Goal: Information Seeking & Learning: Learn about a topic

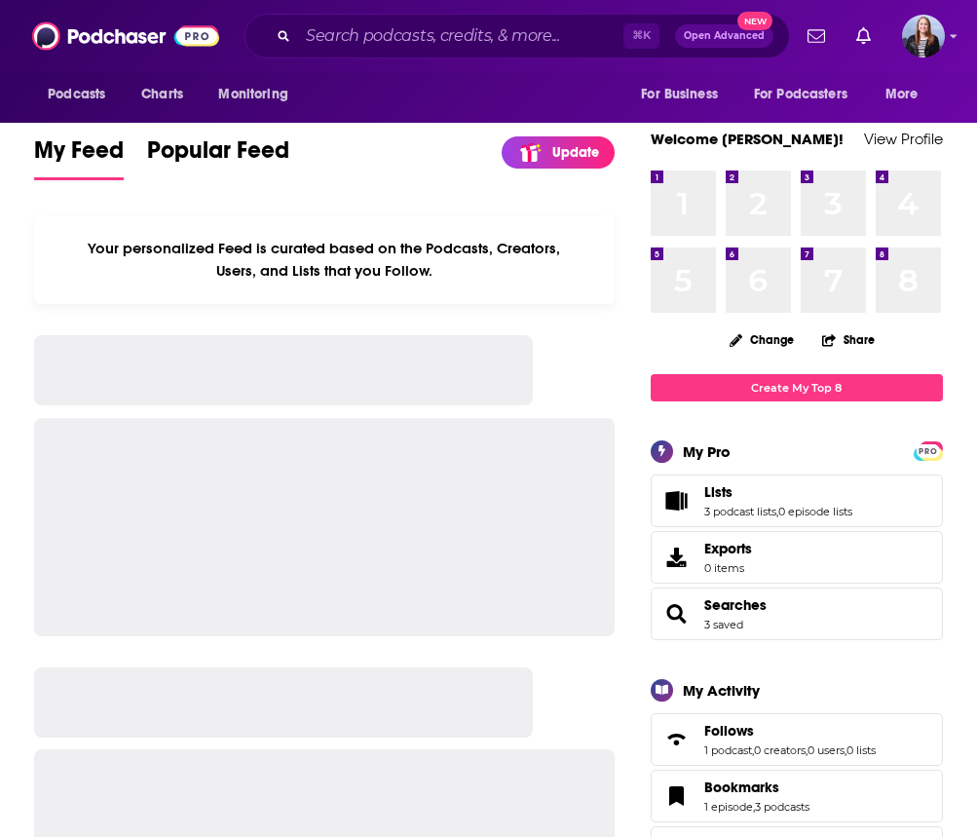
click at [349, 32] on input "Search podcasts, credits, & more..." at bounding box center [460, 35] width 325 height 31
click at [342, 34] on input "Search podcasts, credits, & more..." at bounding box center [460, 35] width 325 height 31
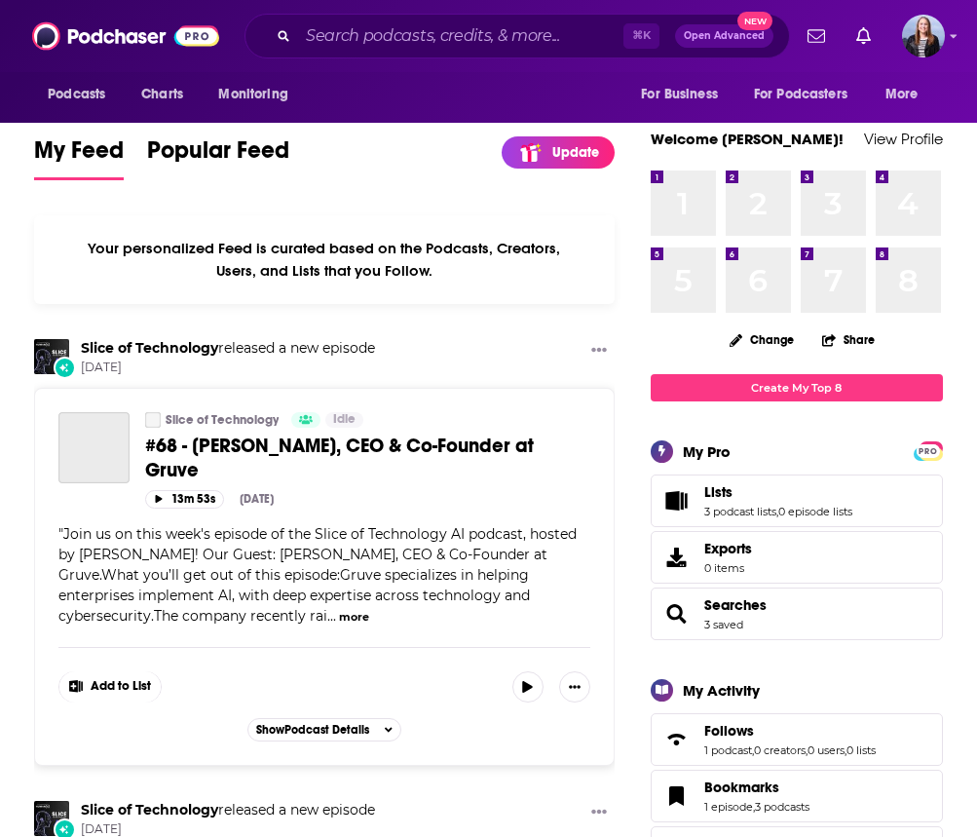
click at [332, 36] on input "Search podcasts, credits, & more..." at bounding box center [460, 35] width 325 height 31
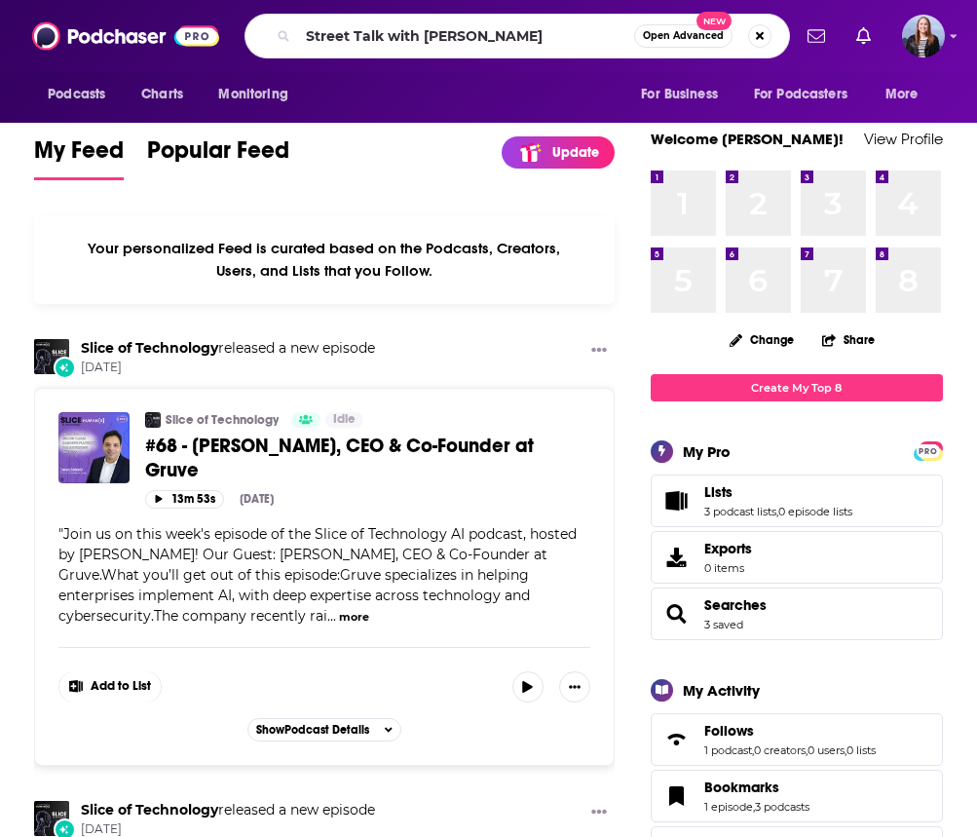
type input "Street Talk with [PERSON_NAME]"
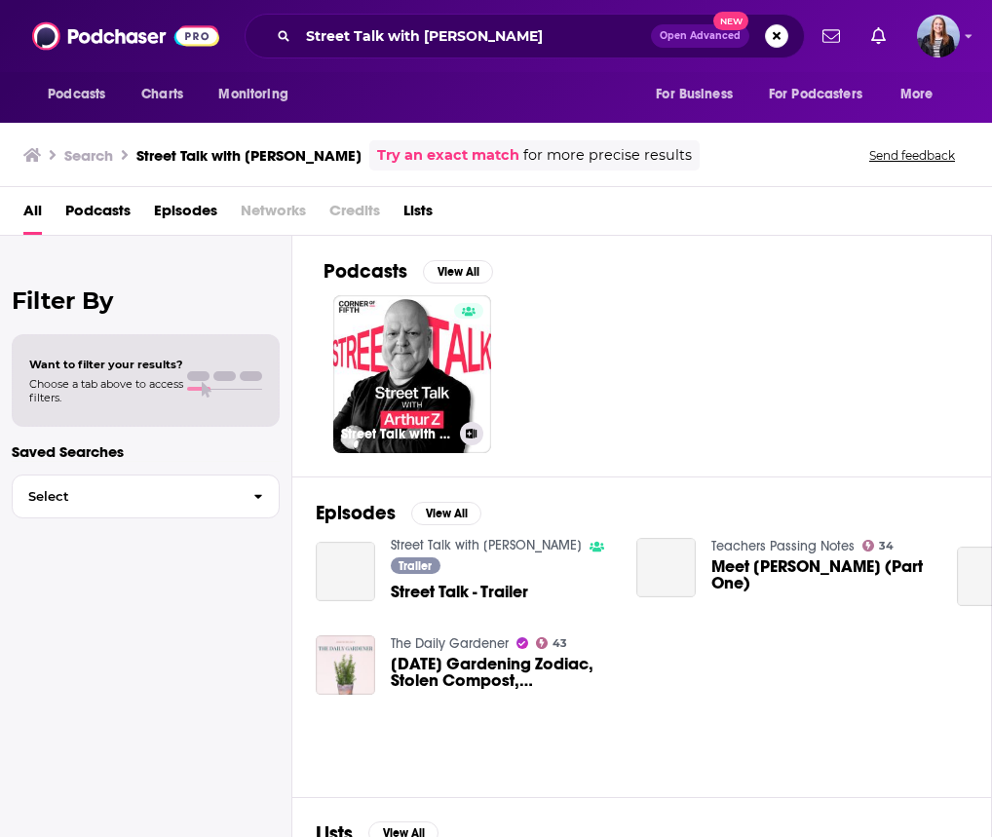
click at [376, 293] on div "Podcasts View All" at bounding box center [656, 277] width 667 height 36
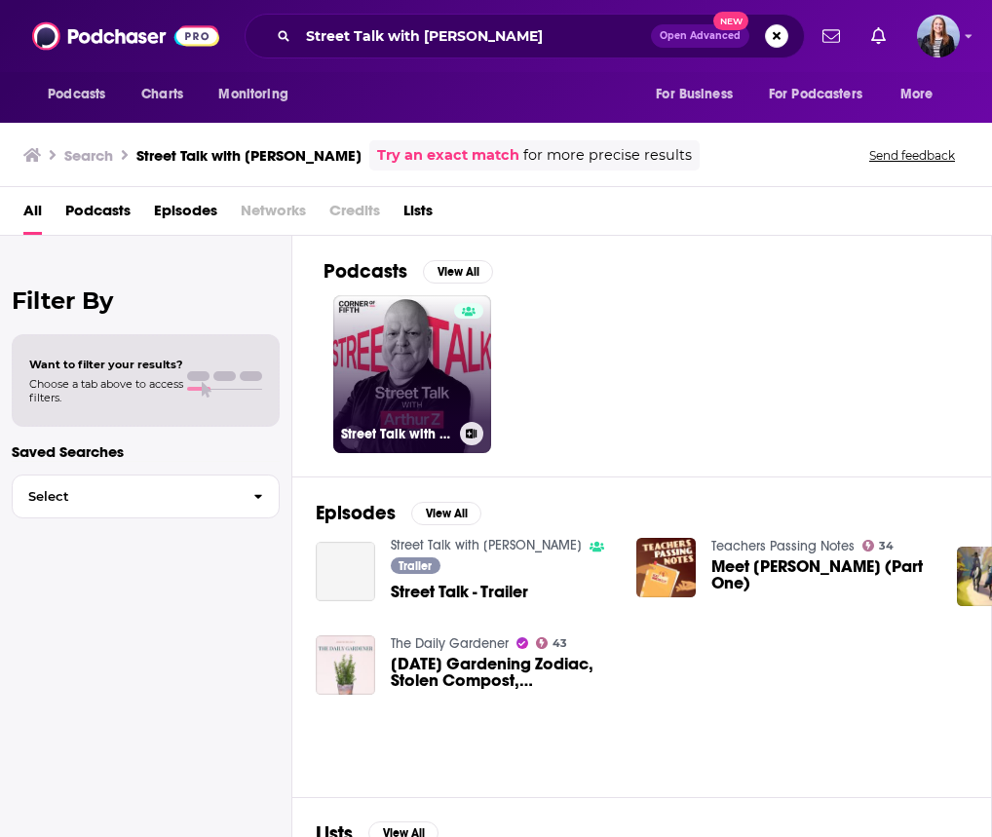
click at [390, 322] on link "Street Talk with [PERSON_NAME]" at bounding box center [412, 374] width 158 height 158
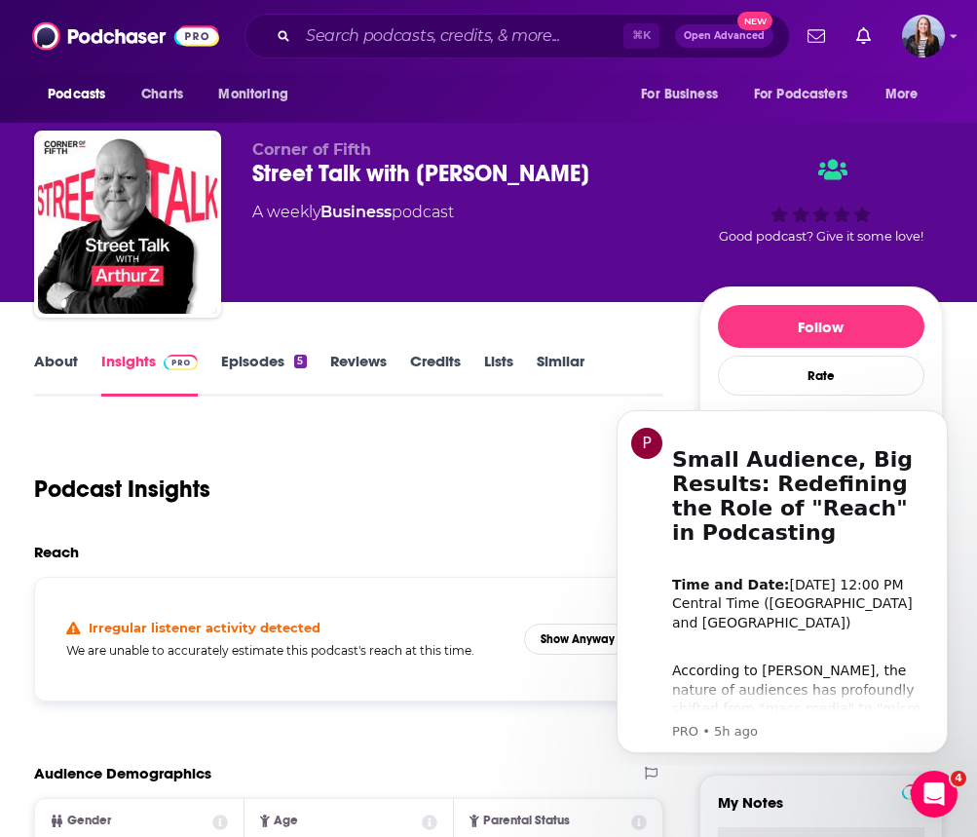
click at [371, 478] on div "Podcast Insights" at bounding box center [340, 477] width 613 height 99
click at [453, 445] on div "Podcast Insights" at bounding box center [340, 477] width 613 height 99
